Goal: Communication & Community: Answer question/provide support

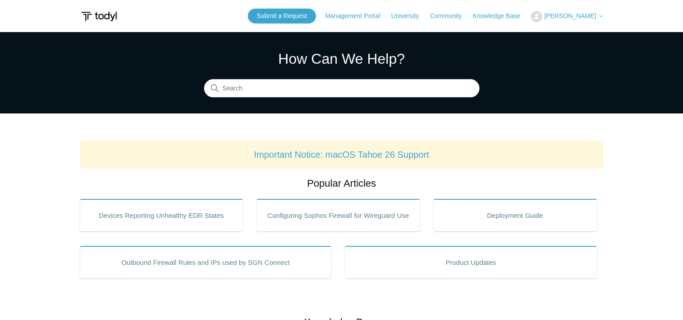
click at [569, 19] on span "[PERSON_NAME]" at bounding box center [570, 15] width 52 height 7
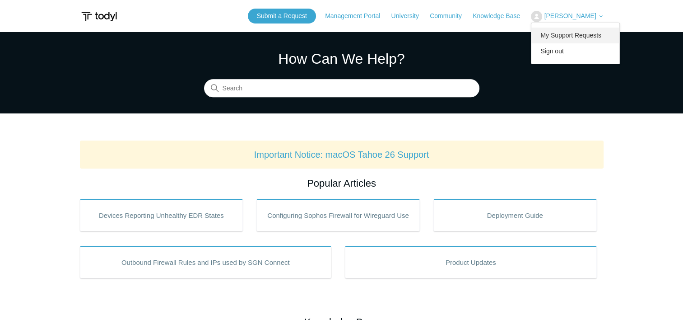
drag, startPoint x: 563, startPoint y: 40, endPoint x: 553, endPoint y: 43, distance: 11.0
click at [563, 40] on link "My Support Requests" at bounding box center [575, 36] width 88 height 16
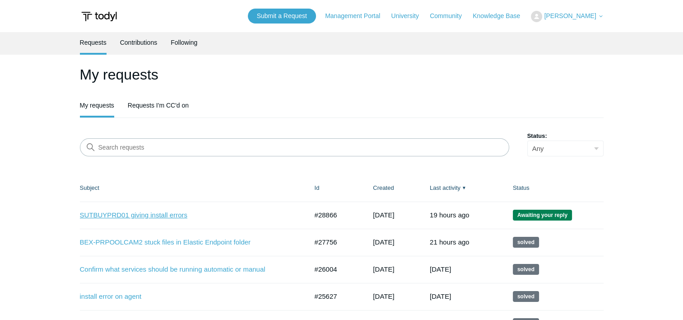
click at [127, 219] on link "SUTBUYPRD01 giving install errors" at bounding box center [187, 215] width 214 height 10
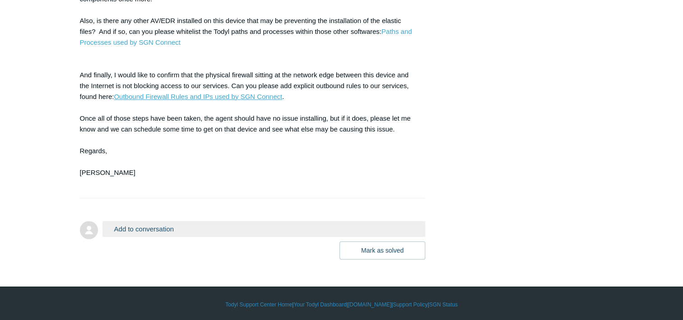
scroll to position [444, 0]
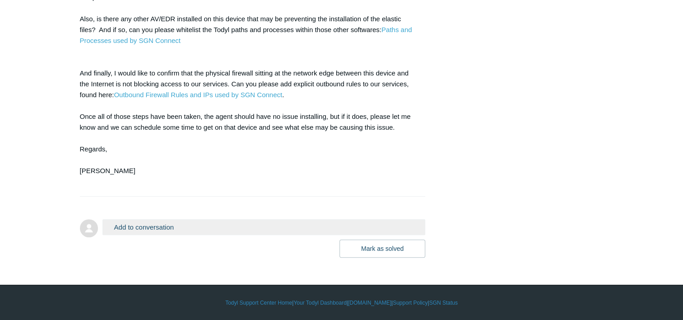
click at [286, 227] on button "Add to conversation" at bounding box center [263, 227] width 323 height 16
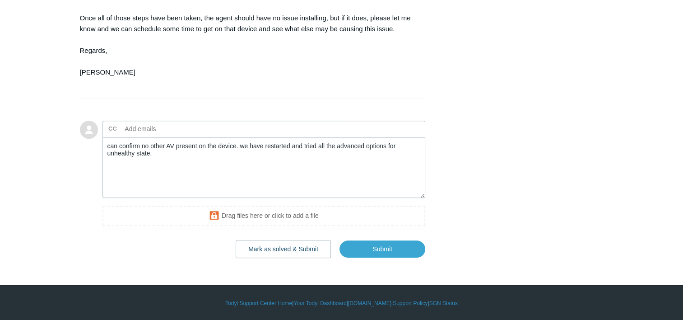
scroll to position [543, 0]
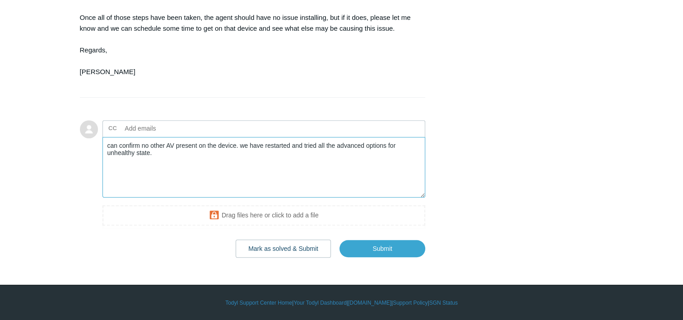
click at [251, 163] on textarea "can confirm no other AV present on the device. we have restarted and tried all …" at bounding box center [263, 167] width 323 height 61
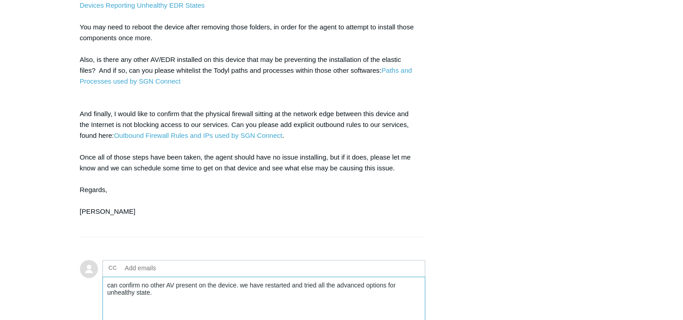
scroll to position [408, 0]
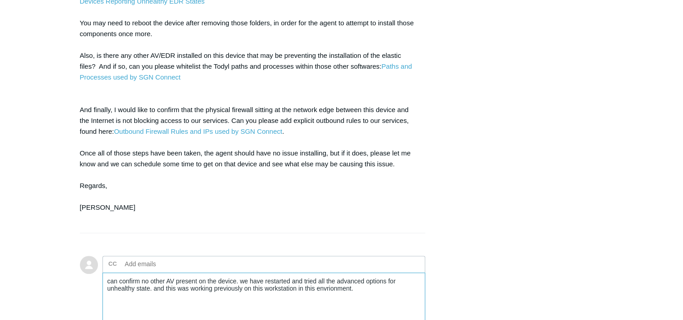
click at [344, 284] on textarea "can confirm no other AV present on the device. we have restarted and tried all …" at bounding box center [263, 302] width 323 height 61
click at [359, 291] on textarea "can confirm no other AV present on the device. we have restarted and tried all …" at bounding box center [263, 302] width 323 height 61
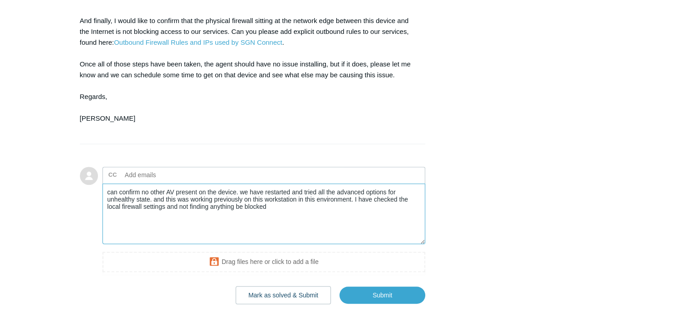
scroll to position [498, 0]
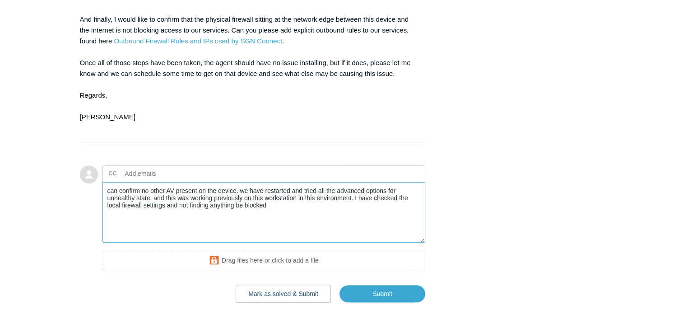
click at [300, 205] on textarea "can confirm no other AV present on the device. we have restarted and tried all …" at bounding box center [263, 212] width 323 height 61
click at [181, 298] on div "Mark as solved & Submit Submit" at bounding box center [263, 290] width 323 height 24
click at [333, 204] on textarea "can confirm no other AV present on the device. we have restarted and tried all …" at bounding box center [263, 212] width 323 height 61
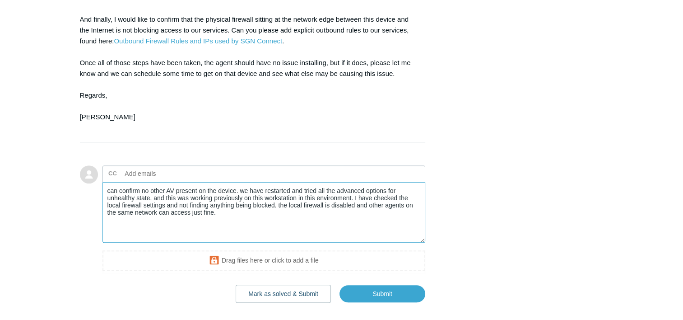
click at [258, 212] on textarea "can confirm no other AV present on the device. we have restarted and tried all …" at bounding box center [263, 212] width 323 height 61
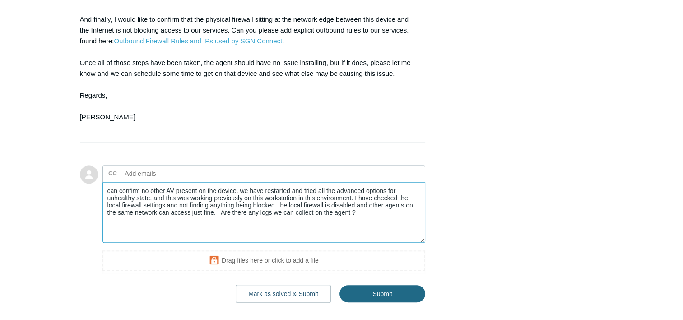
type textarea "can confirm no other AV present on the device. we have restarted and tried all …"
click at [374, 288] on input "Submit" at bounding box center [383, 294] width 86 height 18
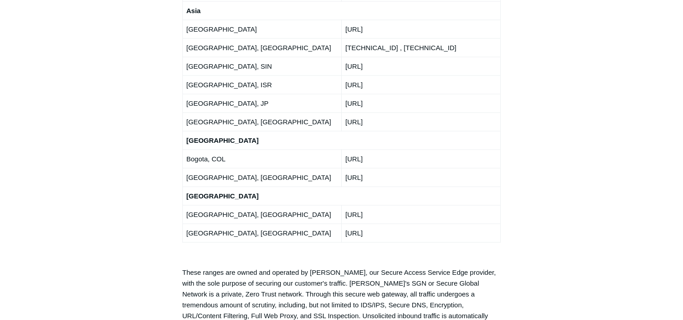
scroll to position [1806, 0]
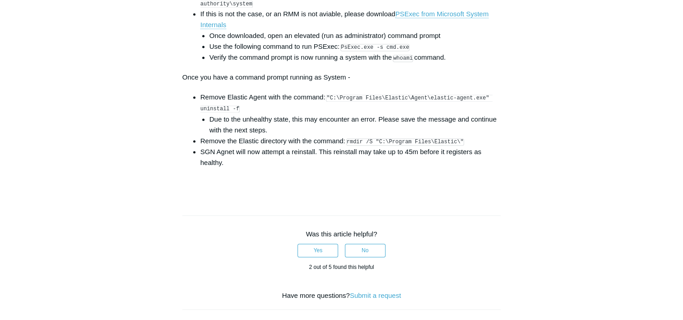
scroll to position [1445, 0]
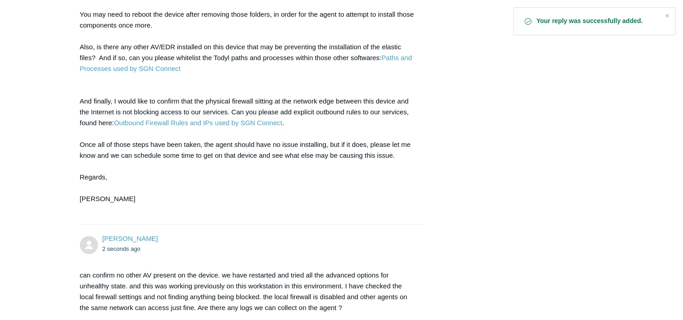
scroll to position [549, 0]
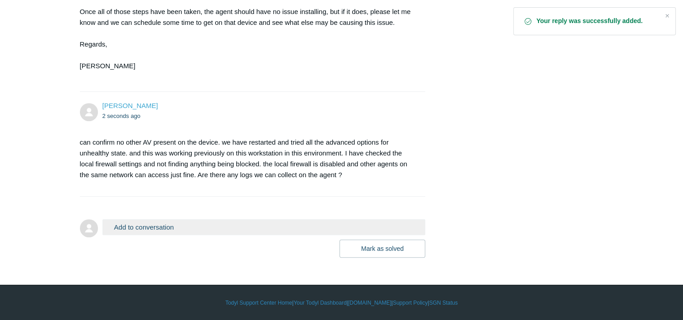
click at [149, 221] on button "Add to conversation" at bounding box center [263, 227] width 323 height 16
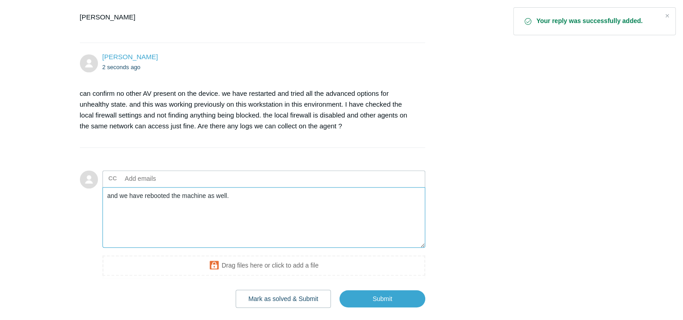
scroll to position [648, 0]
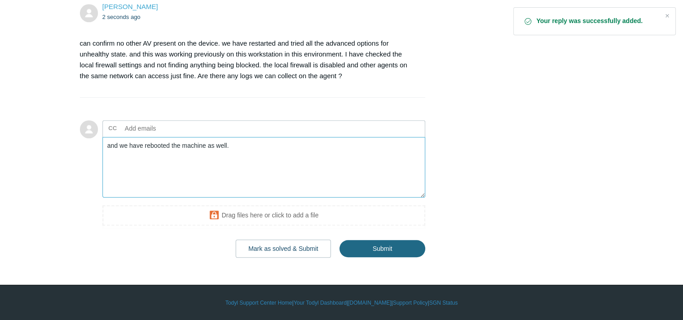
type textarea "and we have rebooted the machine as well."
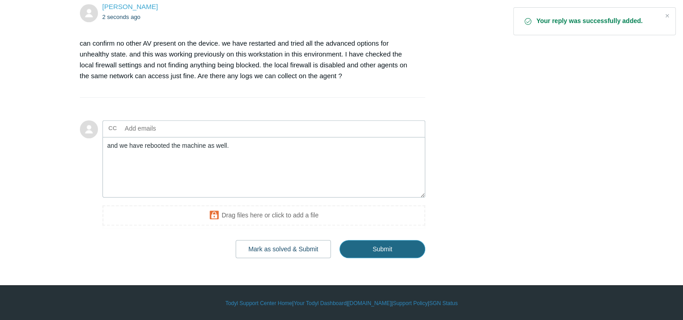
click at [361, 244] on input "Submit" at bounding box center [383, 249] width 86 height 18
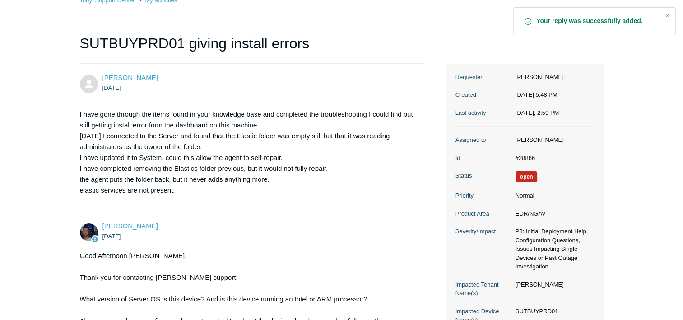
scroll to position [226, 0]
